Goal: Task Accomplishment & Management: Use online tool/utility

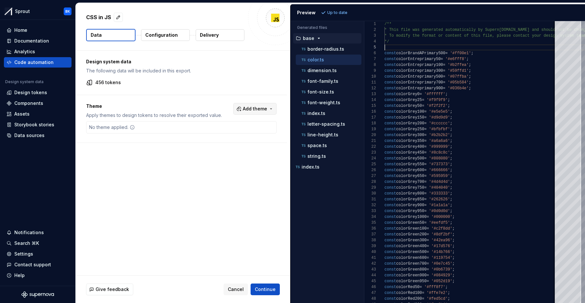
scroll to position [23, 0]
click at [254, 110] on span "Add theme" at bounding box center [255, 109] width 24 height 6
click at [260, 106] on html "Sprout BK Home Documentation Analytics Code automation Design system data Desig…" at bounding box center [292, 151] width 585 height 303
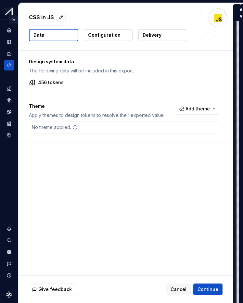
click at [13, 15] on button "Expand sidebar" at bounding box center [13, 19] width 9 height 9
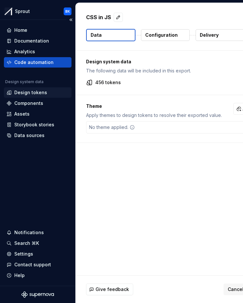
drag, startPoint x: 41, startPoint y: 94, endPoint x: 35, endPoint y: 90, distance: 6.8
click at [41, 94] on div "Design tokens" at bounding box center [30, 92] width 33 height 6
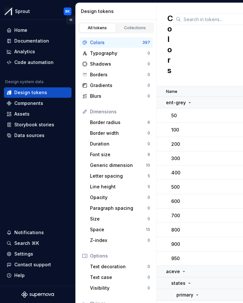
click at [71, 21] on button "Collapse sidebar" at bounding box center [70, 19] width 9 height 9
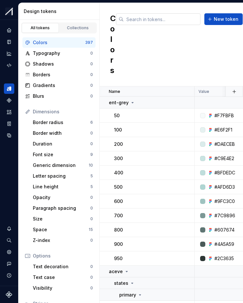
click at [146, 22] on input "text" at bounding box center [162, 19] width 77 height 12
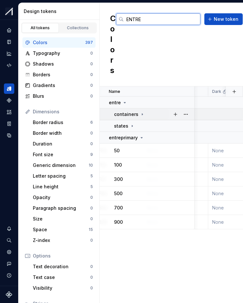
scroll to position [0, 139]
type input "ENTRE"
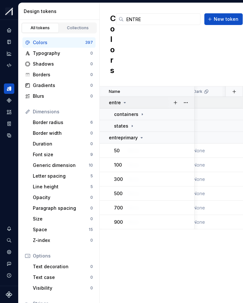
click at [140, 102] on div "entre" at bounding box center [151, 102] width 85 height 6
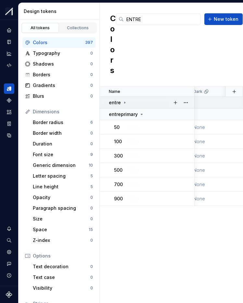
click at [139, 101] on div "entre" at bounding box center [151, 102] width 85 height 6
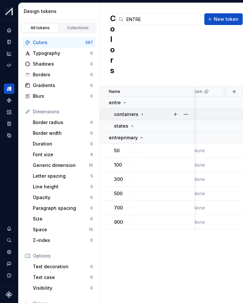
click at [142, 110] on td "containers" at bounding box center [147, 115] width 95 height 12
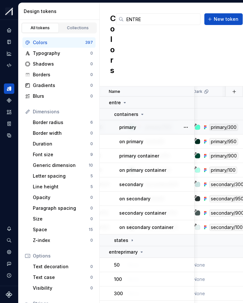
click at [151, 127] on div "primary" at bounding box center [156, 127] width 75 height 6
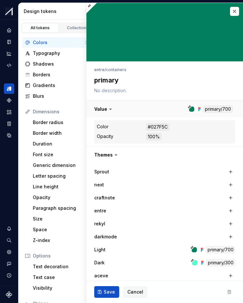
type textarea "*"
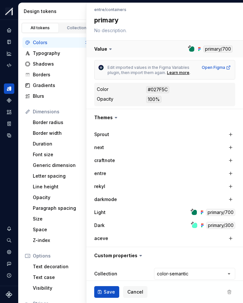
scroll to position [92, 0]
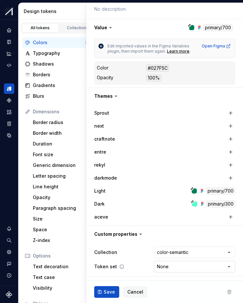
click at [189, 264] on html "Sprout BK Design system data Design tokens All tokens Collections Colors 397 Ty…" at bounding box center [121, 151] width 243 height 303
click at [176, 266] on html "Sprout BK Design system data Design tokens All tokens Collections Colors 397 Ty…" at bounding box center [121, 151] width 243 height 303
select select "**********"
click at [9, 64] on icon "Code automation" at bounding box center [9, 65] width 6 height 6
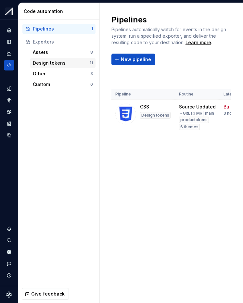
click at [62, 59] on div "Design tokens 11" at bounding box center [62, 63] width 65 height 10
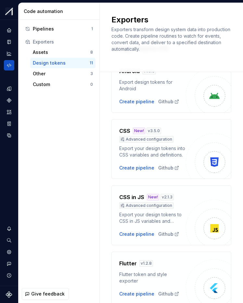
scroll to position [97, 0]
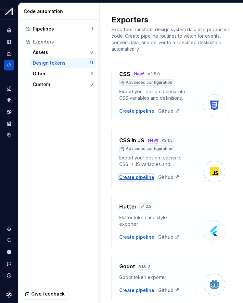
click at [139, 179] on div "Create pipeline" at bounding box center [136, 177] width 35 height 6
type textarea "*"
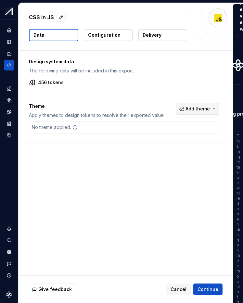
click at [199, 113] on button "Add theme" at bounding box center [197, 109] width 43 height 12
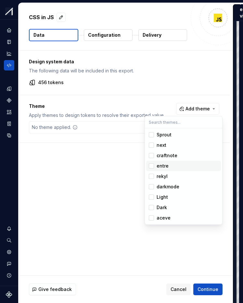
click at [171, 162] on span "entre" at bounding box center [183, 166] width 75 height 10
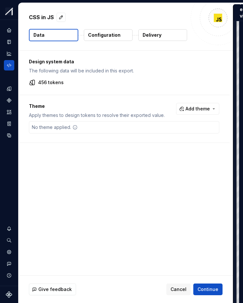
click at [206, 105] on html "Sprout BK Design system data CSS in JS Data Configuration Delivery Design syste…" at bounding box center [121, 151] width 243 height 303
click at [12, 33] on div "Home" at bounding box center [9, 30] width 10 height 10
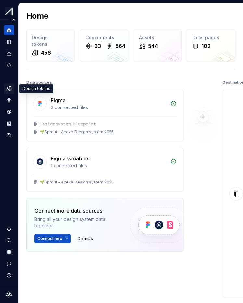
click at [11, 88] on icon "Design tokens" at bounding box center [10, 88] width 2 height 4
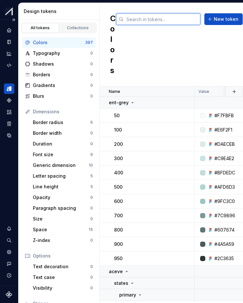
click at [149, 21] on input "text" at bounding box center [162, 19] width 77 height 12
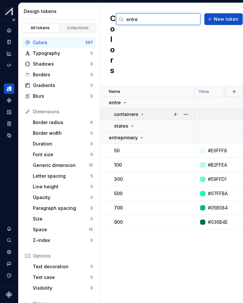
type input "entre"
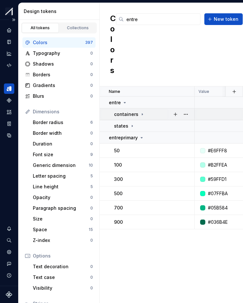
click at [150, 112] on div "containers" at bounding box center [154, 114] width 80 height 6
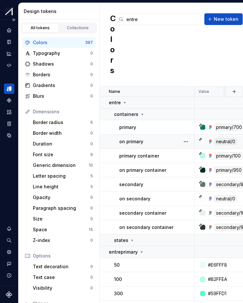
click at [152, 140] on div "on primary" at bounding box center [156, 141] width 75 height 6
type textarea "*"
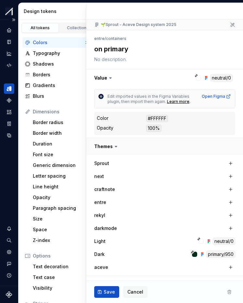
scroll to position [92, 0]
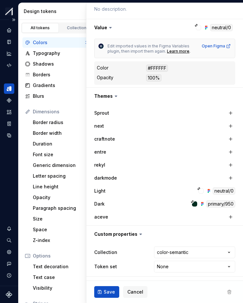
click at [198, 263] on html "Sprout BK Design system data Design tokens All tokens Collections Colors 397 Ty…" at bounding box center [121, 151] width 243 height 303
select select "**********"
drag, startPoint x: 112, startPoint y: 288, endPoint x: 112, endPoint y: 284, distance: 4.2
click at [112, 288] on button "Save" at bounding box center [106, 292] width 25 height 12
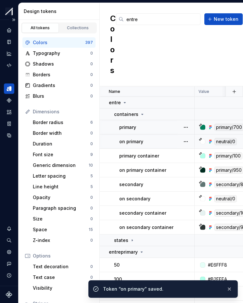
click at [158, 129] on div "primary" at bounding box center [156, 127] width 75 height 6
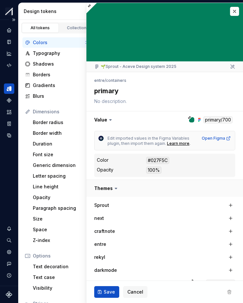
type textarea "*"
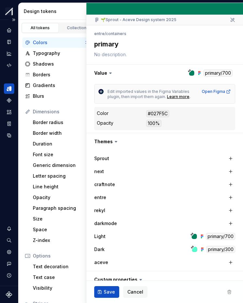
scroll to position [92, 0]
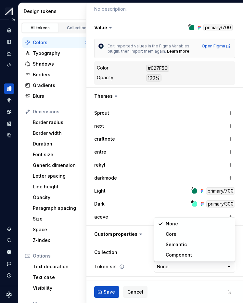
click at [168, 263] on html "Sprout BK Design system data Design tokens All tokens Collections Colors 397 Ty…" at bounding box center [121, 151] width 243 height 303
select select "**********"
click at [105, 291] on span "Save" at bounding box center [109, 292] width 11 height 6
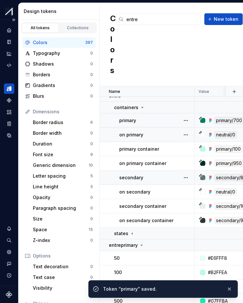
scroll to position [6, 0]
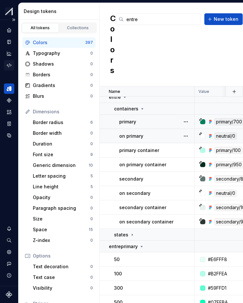
click at [13, 66] on div "Code automation" at bounding box center [9, 65] width 10 height 10
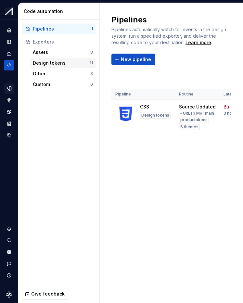
click at [51, 59] on div "Design tokens 11" at bounding box center [62, 63] width 65 height 10
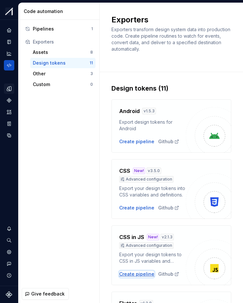
click at [139, 274] on div "Create pipeline" at bounding box center [136, 274] width 35 height 6
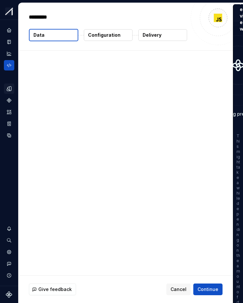
type textarea "*"
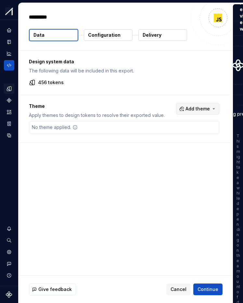
click at [201, 109] on span "Add theme" at bounding box center [198, 109] width 24 height 6
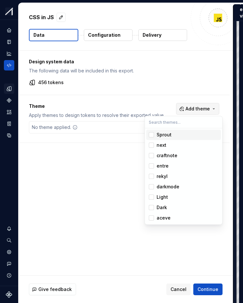
click at [201, 109] on html "Sprout BK Design system data CSS in JS Data Configuration Delivery Design syste…" at bounding box center [121, 151] width 243 height 303
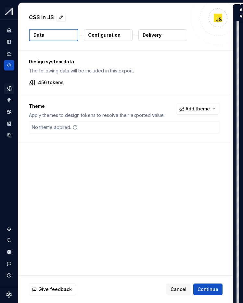
click at [101, 36] on p "Configuration" at bounding box center [104, 35] width 32 height 6
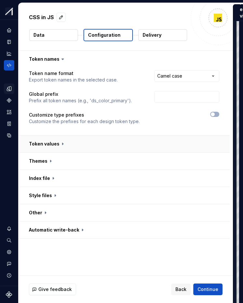
click at [68, 143] on button "button" at bounding box center [124, 143] width 211 height 17
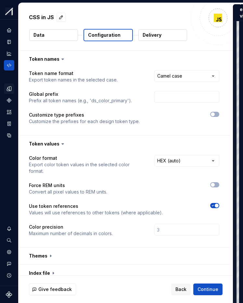
click at [60, 142] on icon at bounding box center [62, 144] width 6 height 6
click at [64, 144] on icon at bounding box center [62, 144] width 6 height 6
click at [61, 144] on icon at bounding box center [62, 144] width 6 height 6
click at [51, 145] on button "button" at bounding box center [124, 143] width 211 height 17
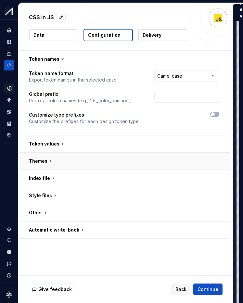
click at [62, 156] on button "button" at bounding box center [124, 161] width 211 height 17
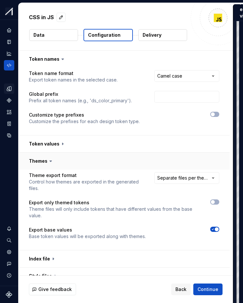
click at [62, 156] on button "button" at bounding box center [124, 161] width 211 height 17
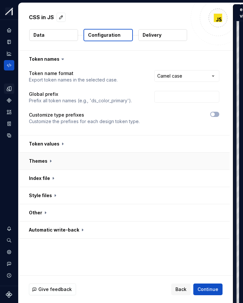
click at [62, 156] on button "button" at bounding box center [124, 161] width 211 height 17
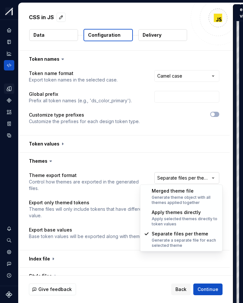
click at [171, 176] on html "**********" at bounding box center [121, 151] width 243 height 303
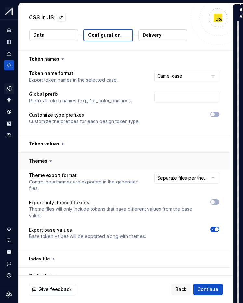
click at [41, 161] on button "button" at bounding box center [124, 161] width 211 height 17
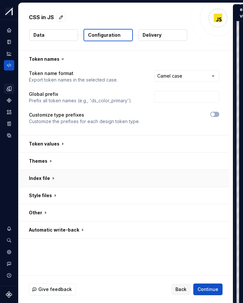
click at [70, 173] on button "button" at bounding box center [124, 178] width 211 height 17
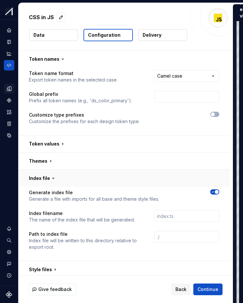
click at [70, 173] on button "button" at bounding box center [124, 178] width 211 height 17
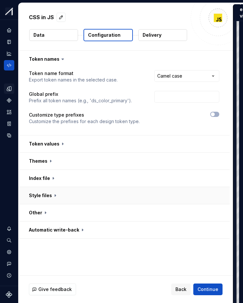
click at [67, 195] on button "button" at bounding box center [124, 195] width 211 height 17
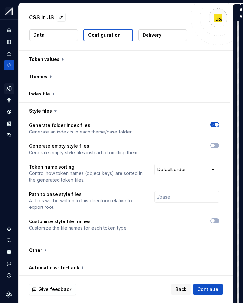
scroll to position [85, 0]
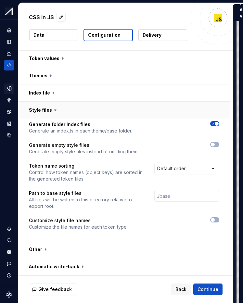
click at [65, 111] on button "button" at bounding box center [124, 110] width 211 height 17
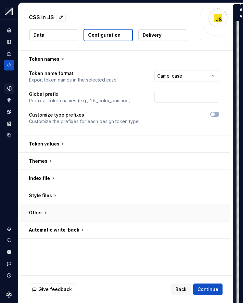
click at [65, 209] on button "button" at bounding box center [124, 212] width 211 height 17
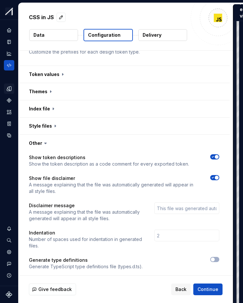
scroll to position [92, 0]
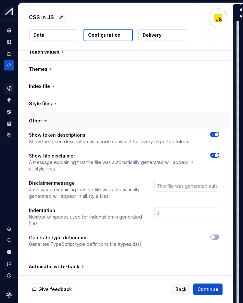
click at [61, 120] on button "button" at bounding box center [124, 120] width 211 height 17
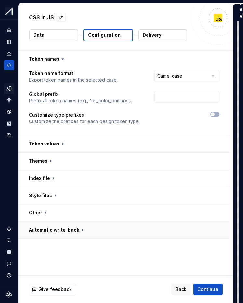
click at [74, 233] on button "button" at bounding box center [124, 230] width 211 height 17
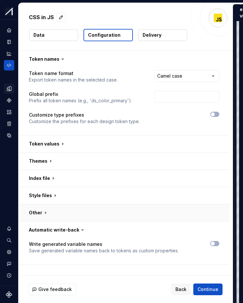
drag, startPoint x: 104, startPoint y: 229, endPoint x: 95, endPoint y: 205, distance: 26.5
click at [104, 229] on button "button" at bounding box center [124, 230] width 211 height 17
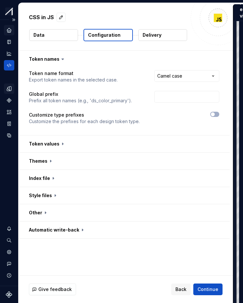
click at [10, 34] on div "Home" at bounding box center [9, 30] width 10 height 10
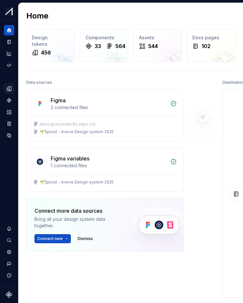
click at [12, 88] on div "Design tokens" at bounding box center [9, 88] width 10 height 10
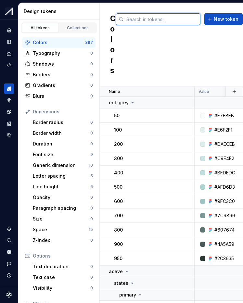
drag, startPoint x: 147, startPoint y: 21, endPoint x: 149, endPoint y: 31, distance: 9.7
click at [147, 21] on input "text" at bounding box center [162, 19] width 77 height 12
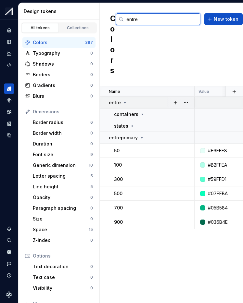
type input "entre"
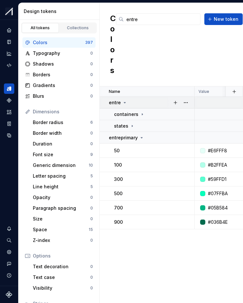
click at [157, 105] on div "entre" at bounding box center [151, 102] width 85 height 6
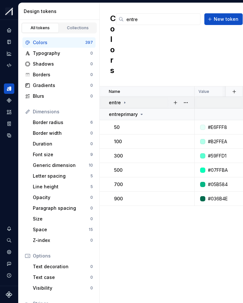
click at [153, 105] on div "entre" at bounding box center [151, 102] width 85 height 6
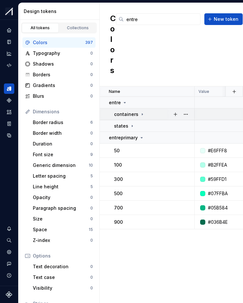
drag, startPoint x: 150, startPoint y: 115, endPoint x: 149, endPoint y: 120, distance: 4.7
click at [150, 115] on div "containers" at bounding box center [154, 114] width 80 height 6
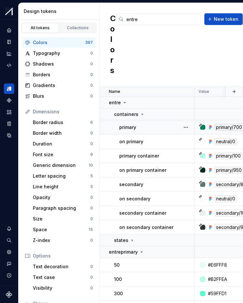
click at [140, 131] on td "primary" at bounding box center [147, 127] width 95 height 14
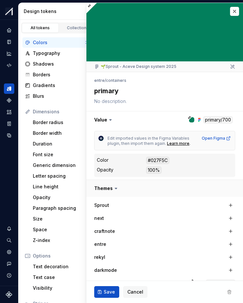
type textarea "*"
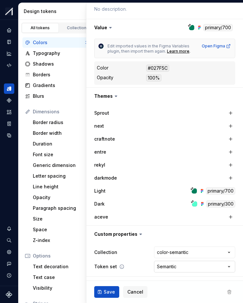
click at [203, 264] on html "Sprout BK Design system data Design tokens All tokens Collections Colors 397 Ty…" at bounding box center [121, 151] width 243 height 303
click at [180, 269] on html "Sprout BK Design system data Design tokens All tokens Collections Colors 397 Ty…" at bounding box center [121, 151] width 243 height 303
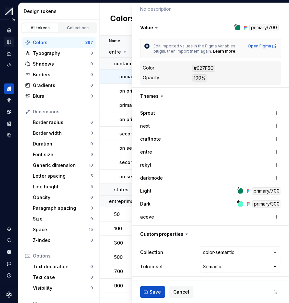
click at [8, 44] on icon "Documentation" at bounding box center [8, 42] width 3 height 4
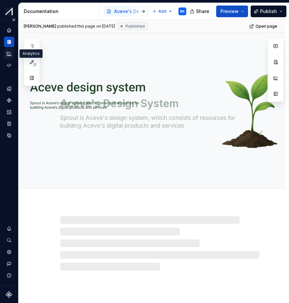
click at [11, 57] on div "Analytics" at bounding box center [9, 53] width 10 height 10
click at [11, 64] on icon "Code automation" at bounding box center [9, 65] width 6 height 6
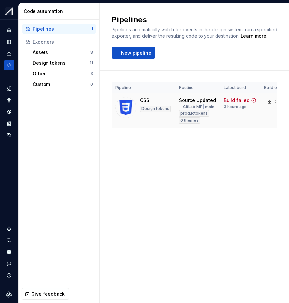
click at [114, 122] on td "CSS Design tokens" at bounding box center [143, 110] width 64 height 35
click at [127, 114] on img at bounding box center [125, 107] width 21 height 21
click at [125, 56] on span "New pipeline" at bounding box center [136, 53] width 30 height 6
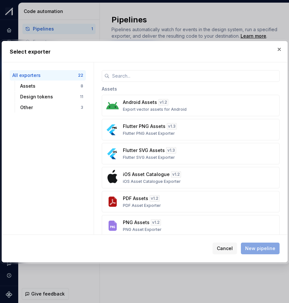
drag, startPoint x: 279, startPoint y: 48, endPoint x: 210, endPoint y: 54, distance: 70.1
click at [279, 48] on button "button" at bounding box center [279, 49] width 9 height 9
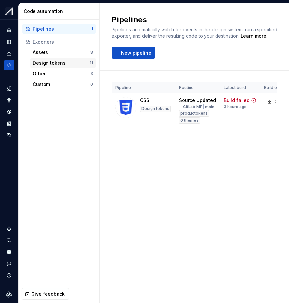
click at [70, 59] on div "Design tokens 11" at bounding box center [62, 63] width 65 height 10
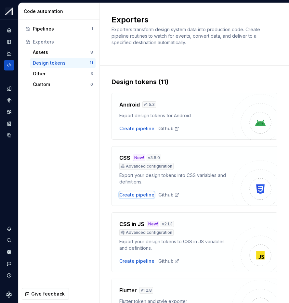
click at [142, 195] on div "Create pipeline" at bounding box center [136, 195] width 35 height 6
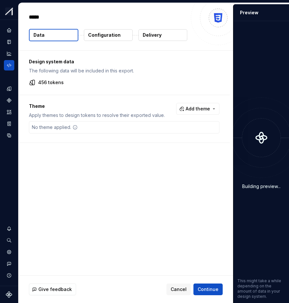
click at [46, 79] on div "Design system data The following data will be included in this export. 456 toke…" at bounding box center [124, 73] width 211 height 44
click at [52, 84] on p "456 tokens" at bounding box center [51, 82] width 26 height 6
click at [102, 82] on div "456 tokens" at bounding box center [124, 82] width 190 height 6
click at [175, 86] on div "Design system data The following data will be included in this export. 456 toke…" at bounding box center [124, 73] width 211 height 44
click at [128, 79] on div "Design system data The following data will be included in this export. 456 toke…" at bounding box center [124, 73] width 211 height 44
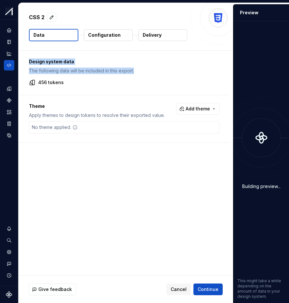
drag, startPoint x: 135, startPoint y: 72, endPoint x: 43, endPoint y: 67, distance: 92.4
click at [29, 61] on div "Design system data The following data will be included in this export." at bounding box center [124, 66] width 190 height 16
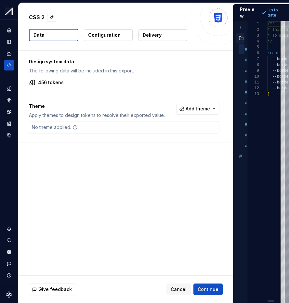
click at [60, 78] on div "Design system data The following data will be included in this export. 456 toke…" at bounding box center [124, 73] width 211 height 44
drag, startPoint x: 34, startPoint y: 82, endPoint x: 68, endPoint y: 84, distance: 33.2
click at [68, 84] on div "456 tokens" at bounding box center [124, 82] width 190 height 6
click at [76, 122] on div "No theme applied." at bounding box center [54, 128] width 51 height 12
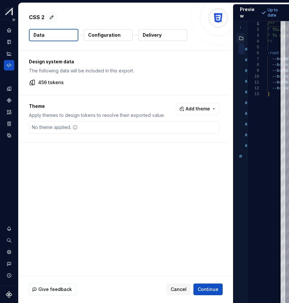
click at [10, 63] on icon "Code automation" at bounding box center [9, 65] width 6 height 6
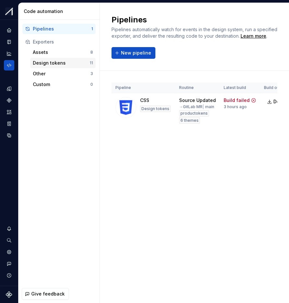
click at [58, 60] on div "Design tokens" at bounding box center [61, 63] width 57 height 6
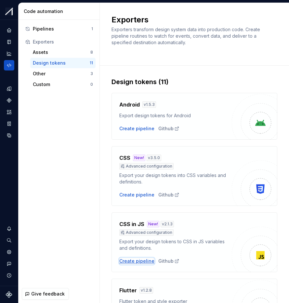
click at [133, 260] on div "Create pipeline" at bounding box center [136, 261] width 35 height 6
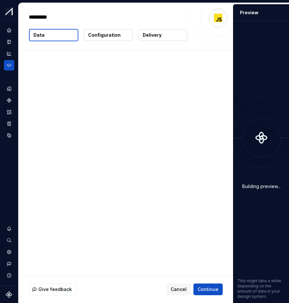
type textarea "*"
